Goal: Obtain resource: Download file/media

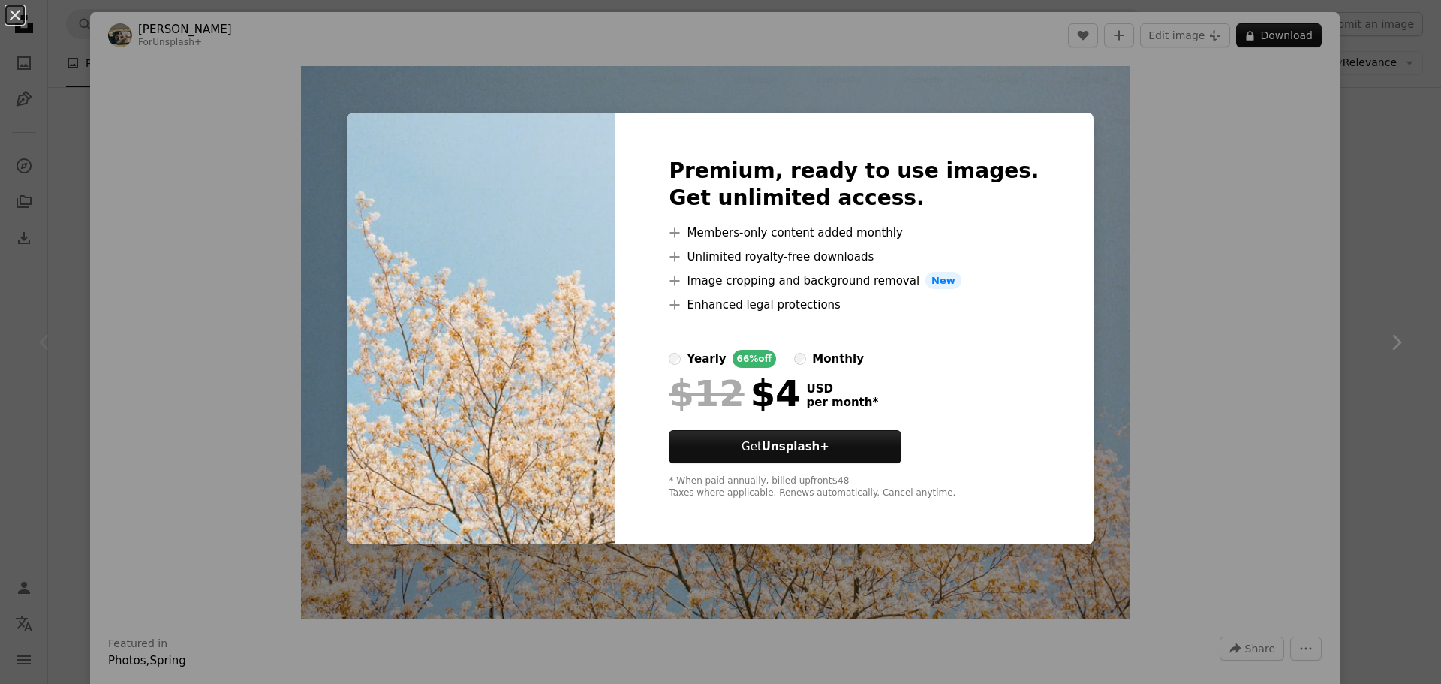
click at [1233, 289] on div "An X shape Premium, ready to use images. Get unlimited access. A plus sign Memb…" at bounding box center [720, 342] width 1441 height 684
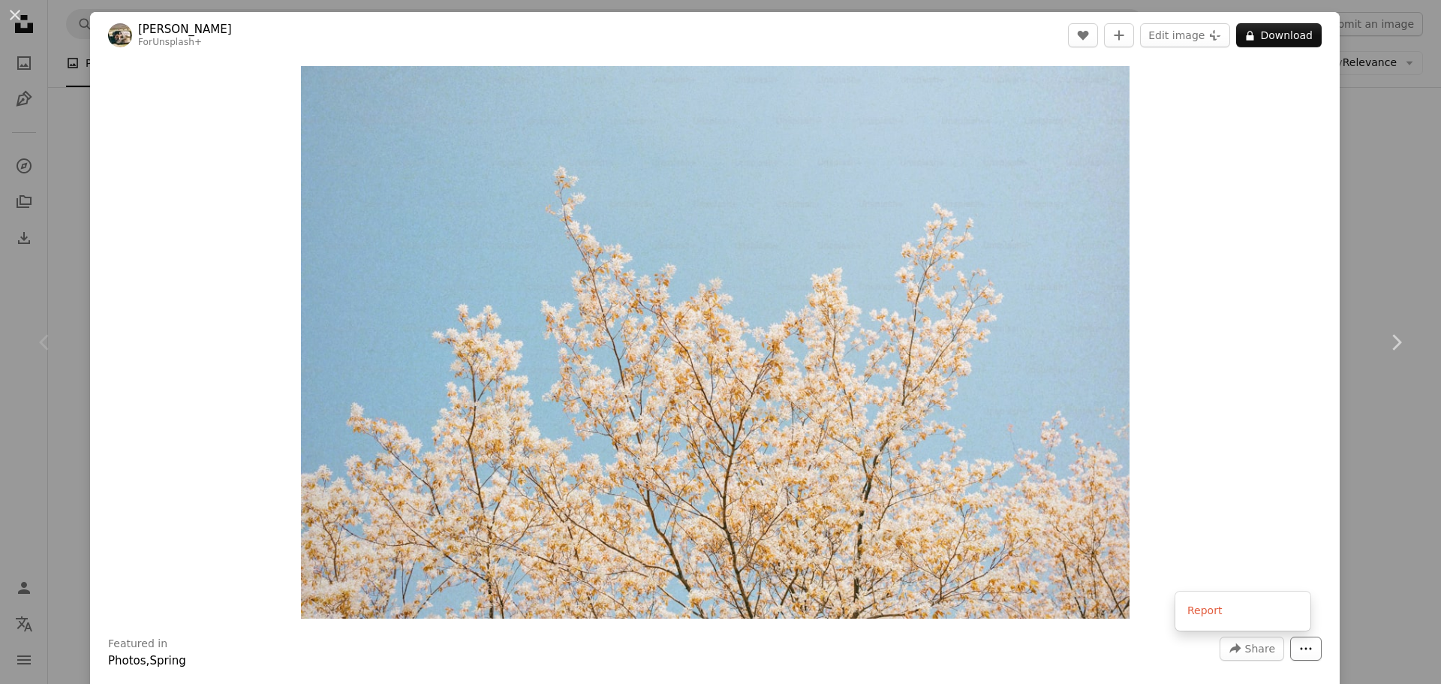
click at [1291, 649] on button "More Actions" at bounding box center [1307, 649] width 32 height 24
click at [1194, 437] on dialog "An X shape Chevron left Chevron right Hans For Unsplash+ A heart A plus sign Ed…" at bounding box center [720, 342] width 1441 height 684
click at [80, 218] on div "An X shape Chevron left Chevron right Hans For Unsplash+ A heart A plus sign Ed…" at bounding box center [720, 342] width 1441 height 684
